Goal: Information Seeking & Learning: Check status

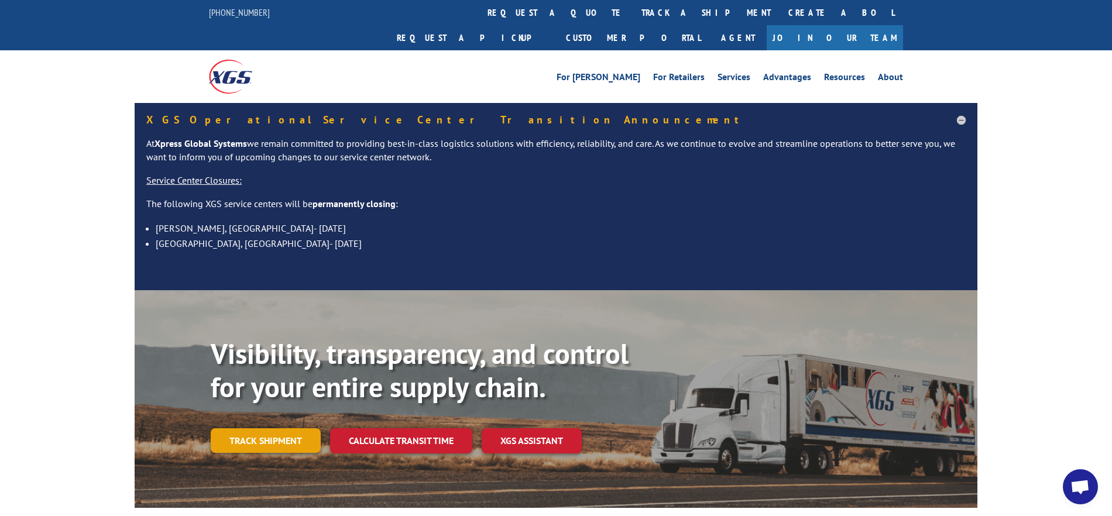
click at [257, 428] on link "Track shipment" at bounding box center [266, 440] width 110 height 25
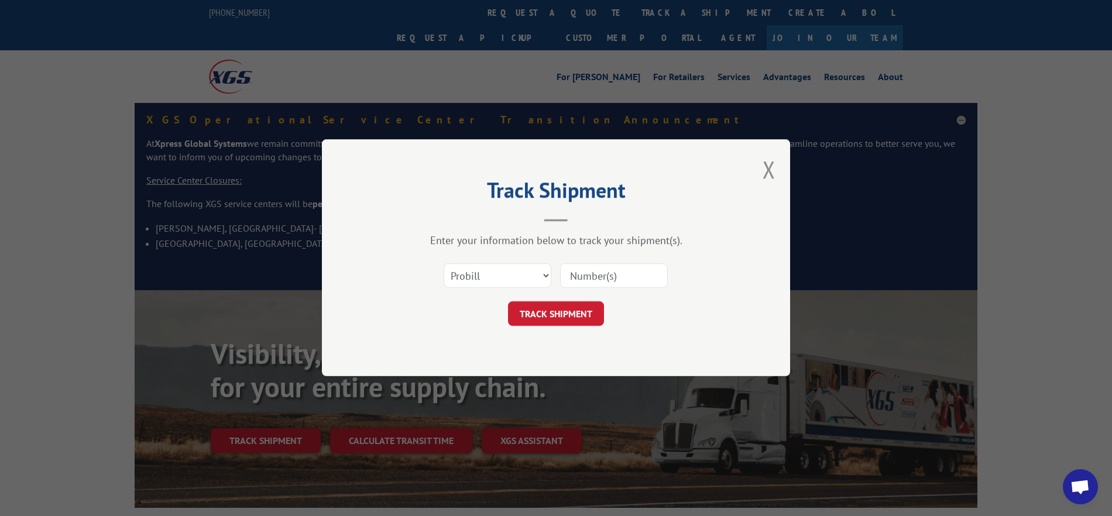
paste input "xpress global : 17409221"
click at [614, 276] on input "xpress global : 17409221" at bounding box center [614, 276] width 108 height 25
drag, startPoint x: 614, startPoint y: 277, endPoint x: 498, endPoint y: 271, distance: 116.6
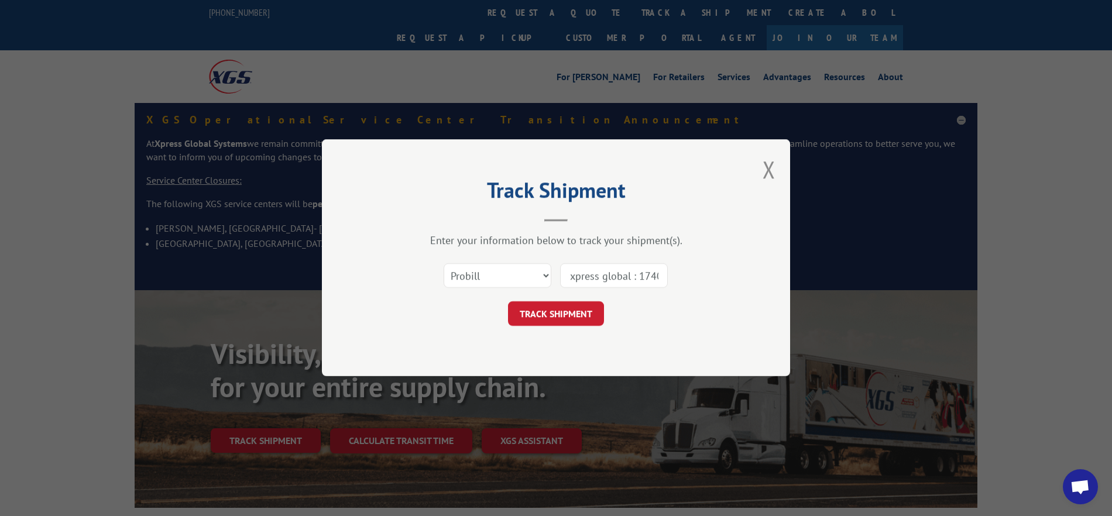
click at [498, 271] on div "Select category... Probill BOL PO xpress global : 17409221" at bounding box center [555, 276] width 351 height 39
click at [627, 271] on input "17409221" at bounding box center [614, 276] width 108 height 25
type input "17409221"
click at [556, 314] on button "TRACK SHIPMENT" at bounding box center [556, 314] width 96 height 25
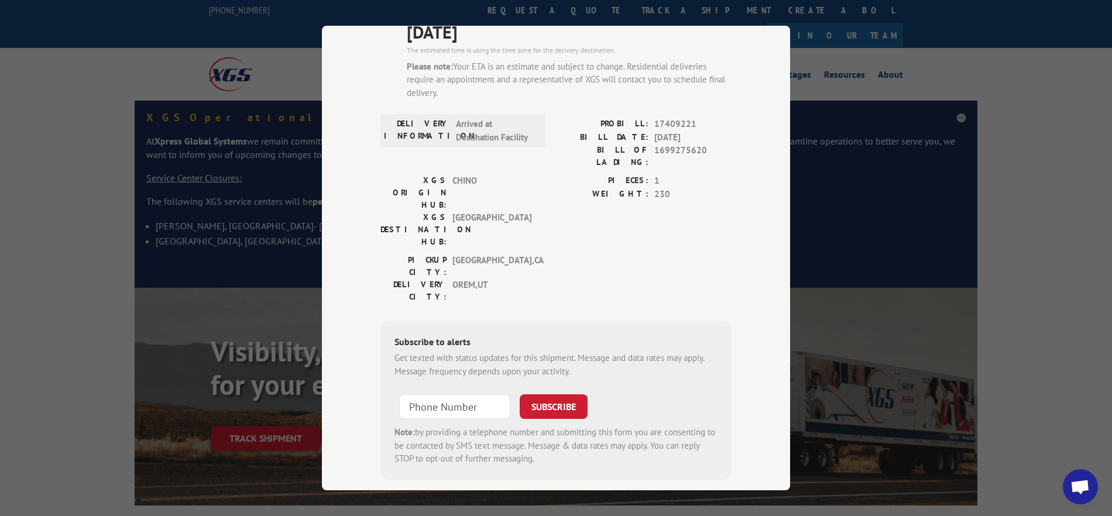
scroll to position [115, 0]
click at [465, 394] on input "+1 (___) ___-____" at bounding box center [454, 406] width 111 height 25
type input "[PHONE_NUMBER]"
click at [553, 394] on button "SUBSCRIBE" at bounding box center [553, 406] width 68 height 25
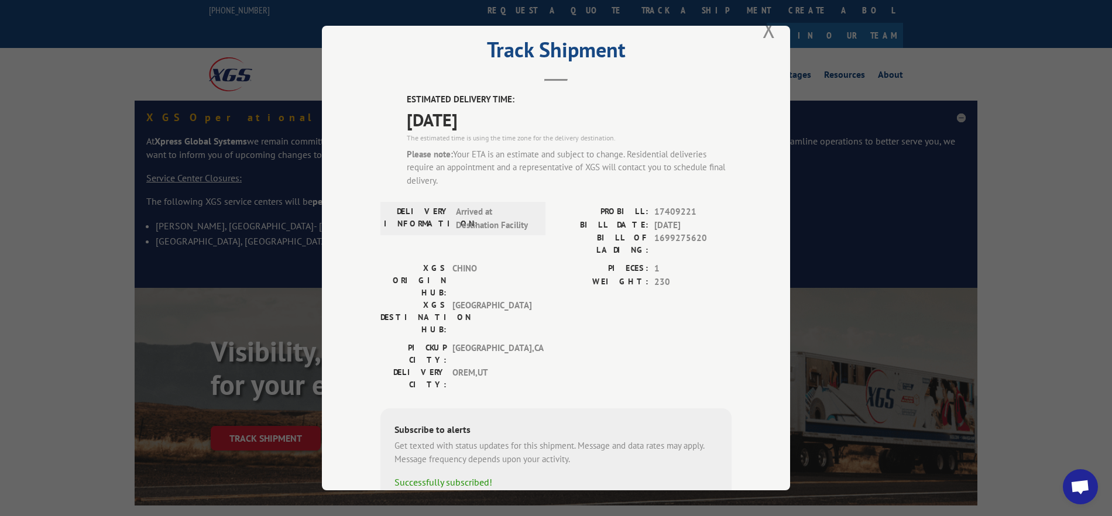
scroll to position [0, 0]
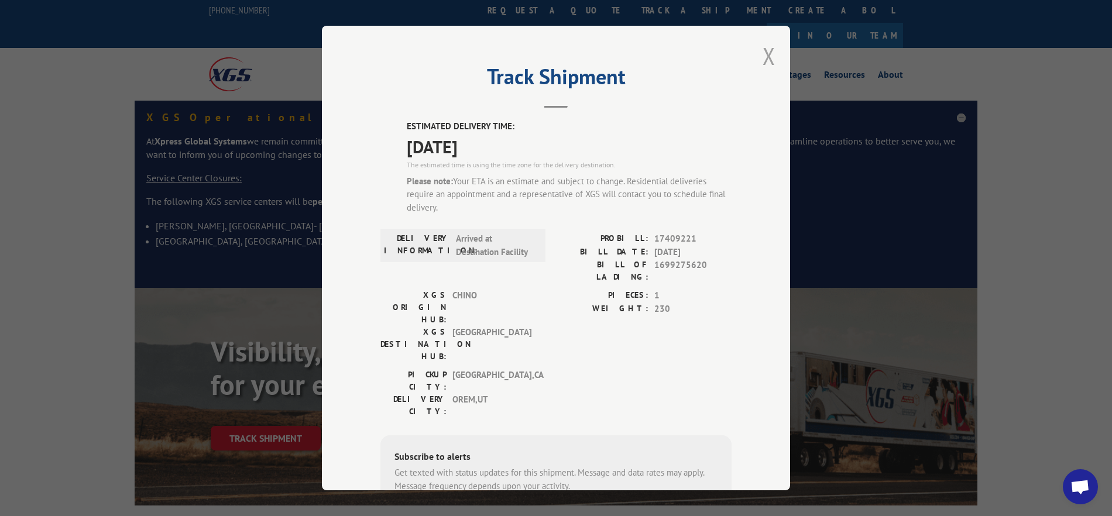
click at [766, 54] on button "Close modal" at bounding box center [768, 55] width 13 height 31
